Goal: Find contact information: Find contact information

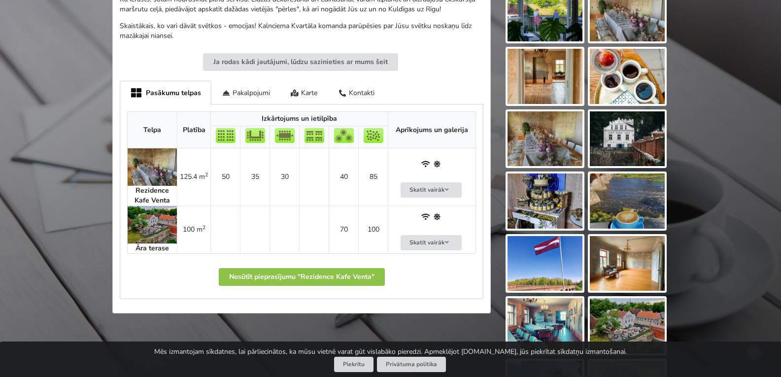
scroll to position [444, 0]
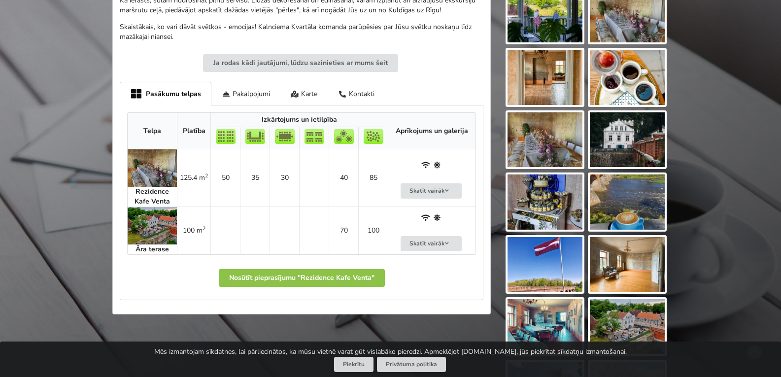
click at [144, 165] on img at bounding box center [152, 167] width 49 height 37
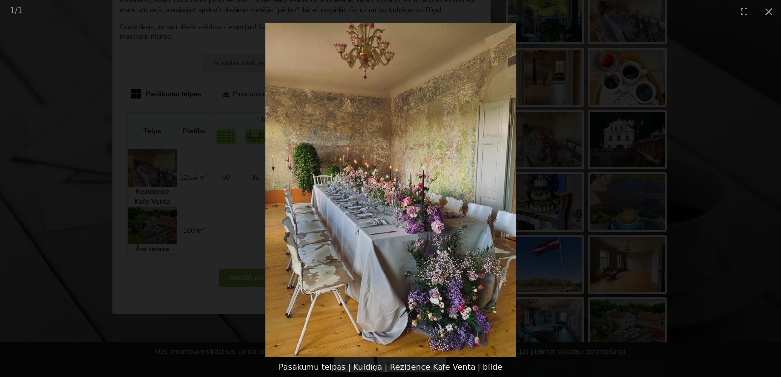
drag, startPoint x: 767, startPoint y: 198, endPoint x: 622, endPoint y: 193, distance: 145.5
click at [767, 197] on picture at bounding box center [390, 190] width 781 height 334
click at [333, 220] on img at bounding box center [390, 190] width 251 height 334
click at [772, 7] on button "Close gallery" at bounding box center [769, 11] width 25 height 23
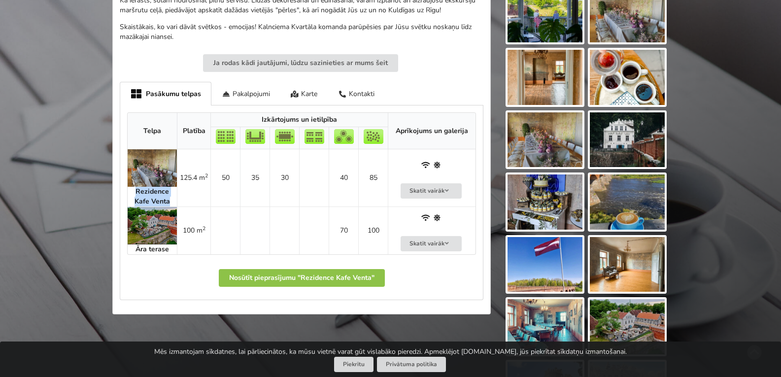
drag, startPoint x: 170, startPoint y: 202, endPoint x: 129, endPoint y: 191, distance: 42.7
click at [129, 191] on div "Rezidence Kafe Venta" at bounding box center [152, 197] width 49 height 20
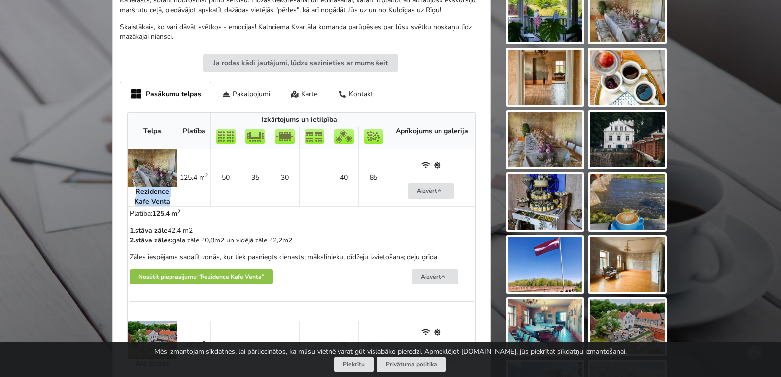
copy strong "Rezidence Kafe Venta"
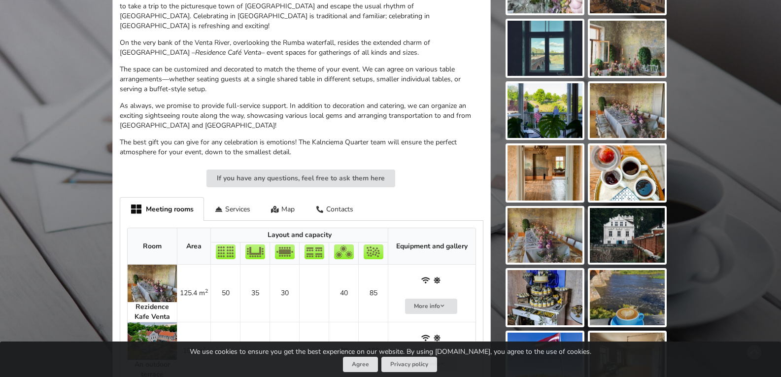
scroll to position [394, 0]
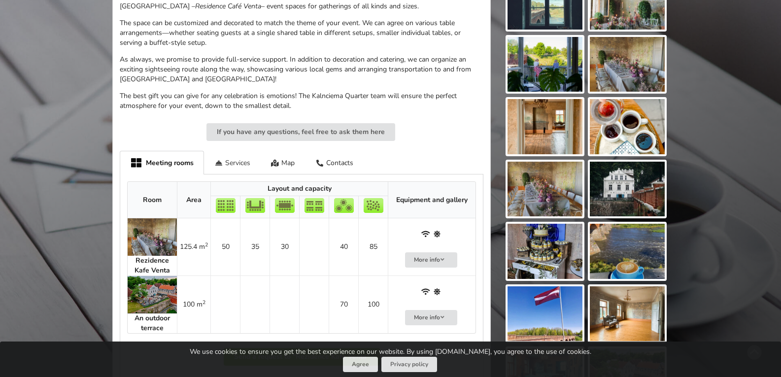
click at [226, 153] on div "Services" at bounding box center [232, 162] width 57 height 23
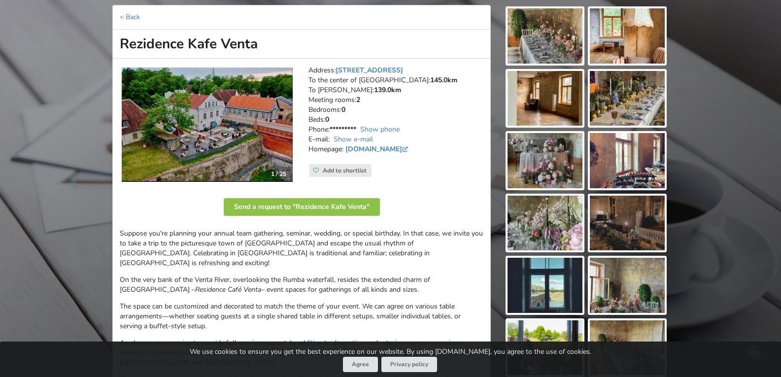
scroll to position [0, 0]
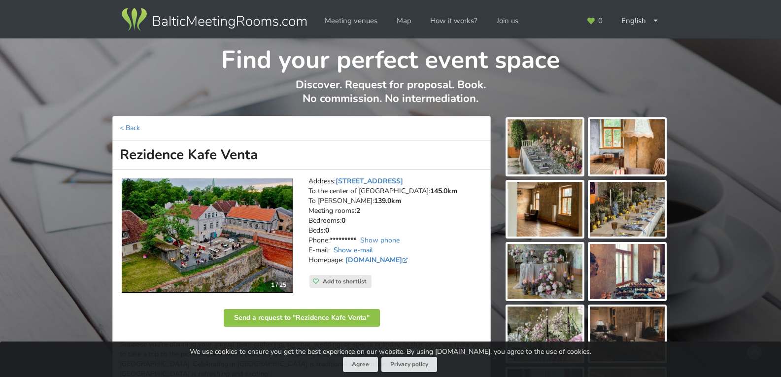
click at [355, 249] on link "Show e-mail" at bounding box center [353, 249] width 39 height 9
drag, startPoint x: 445, startPoint y: 250, endPoint x: 337, endPoint y: 253, distance: 108.5
click at [331, 254] on address "Address: [STREET_ADDRESS] To the center of [GEOGRAPHIC_DATA]: 145.0km To [PERSO…" at bounding box center [396, 225] width 175 height 99
copy address "[EMAIL_ADDRESS][DOMAIN_NAME]"
